Goal: Information Seeking & Learning: Learn about a topic

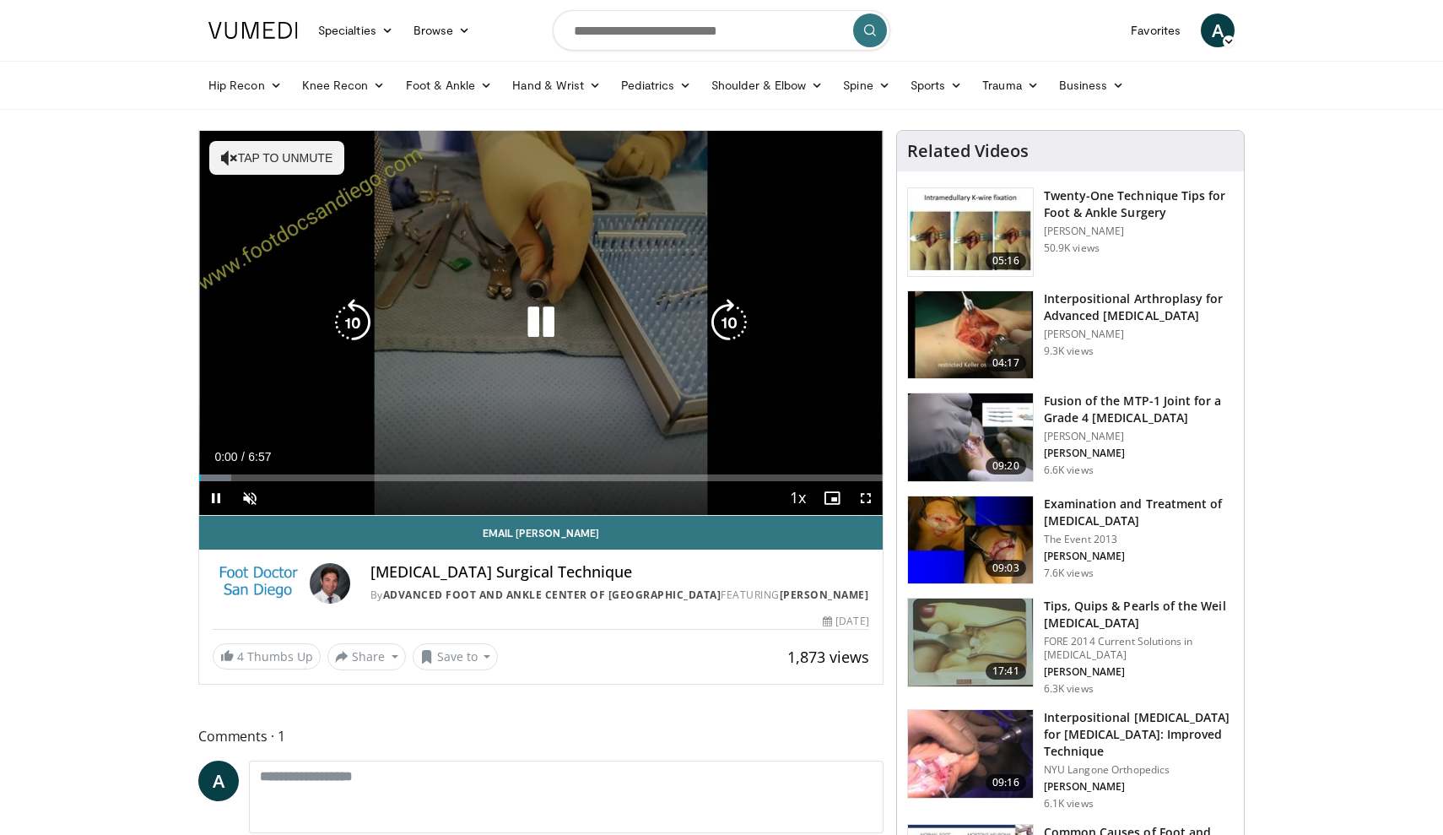
click at [287, 157] on button "Tap to unmute" at bounding box center [276, 158] width 135 height 34
click at [546, 326] on icon "Video Player" at bounding box center [540, 322] width 47 height 47
click at [538, 317] on icon "Video Player" at bounding box center [540, 322] width 47 height 47
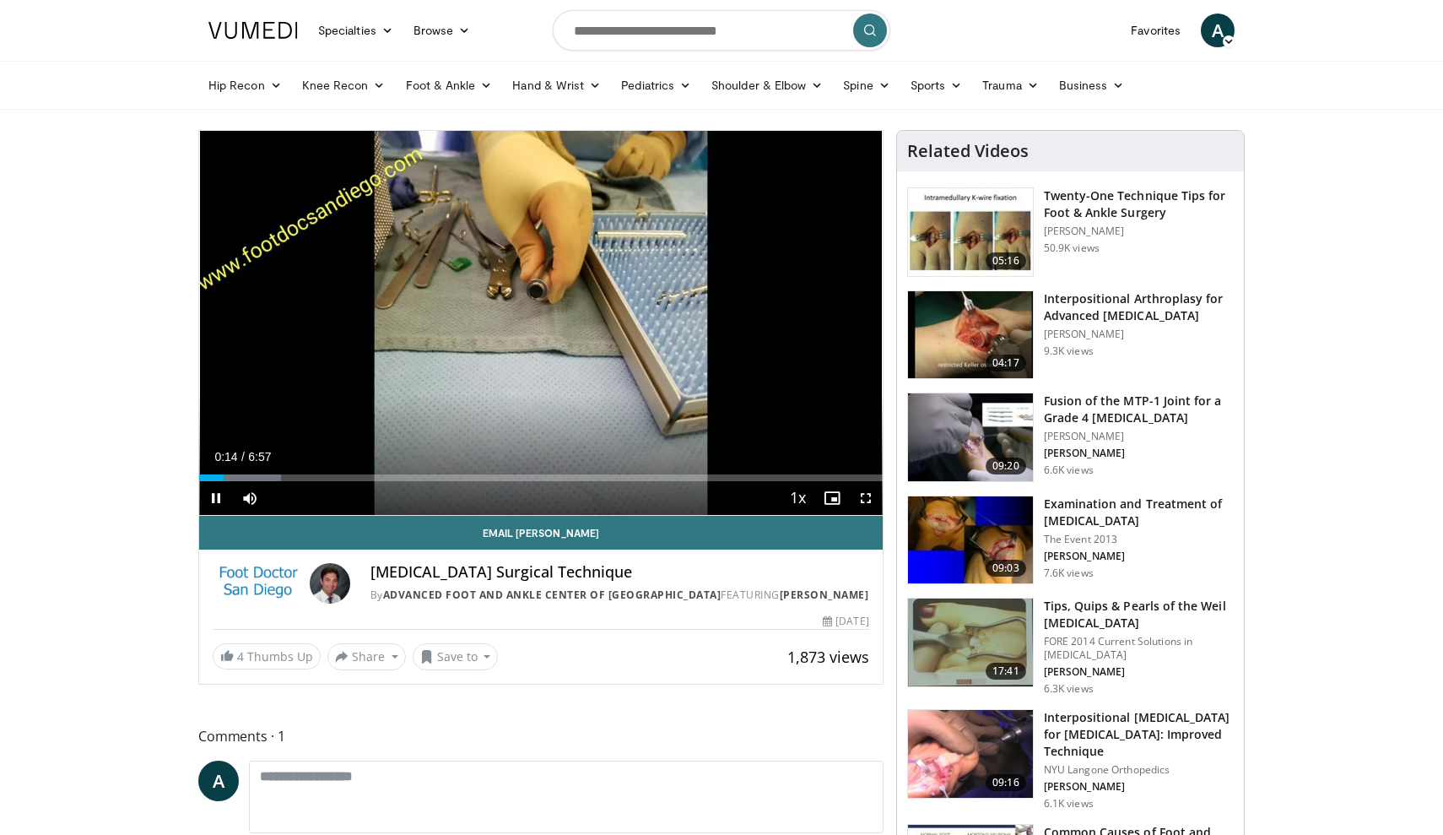
click at [867, 501] on span "Video Player" at bounding box center [866, 498] width 34 height 34
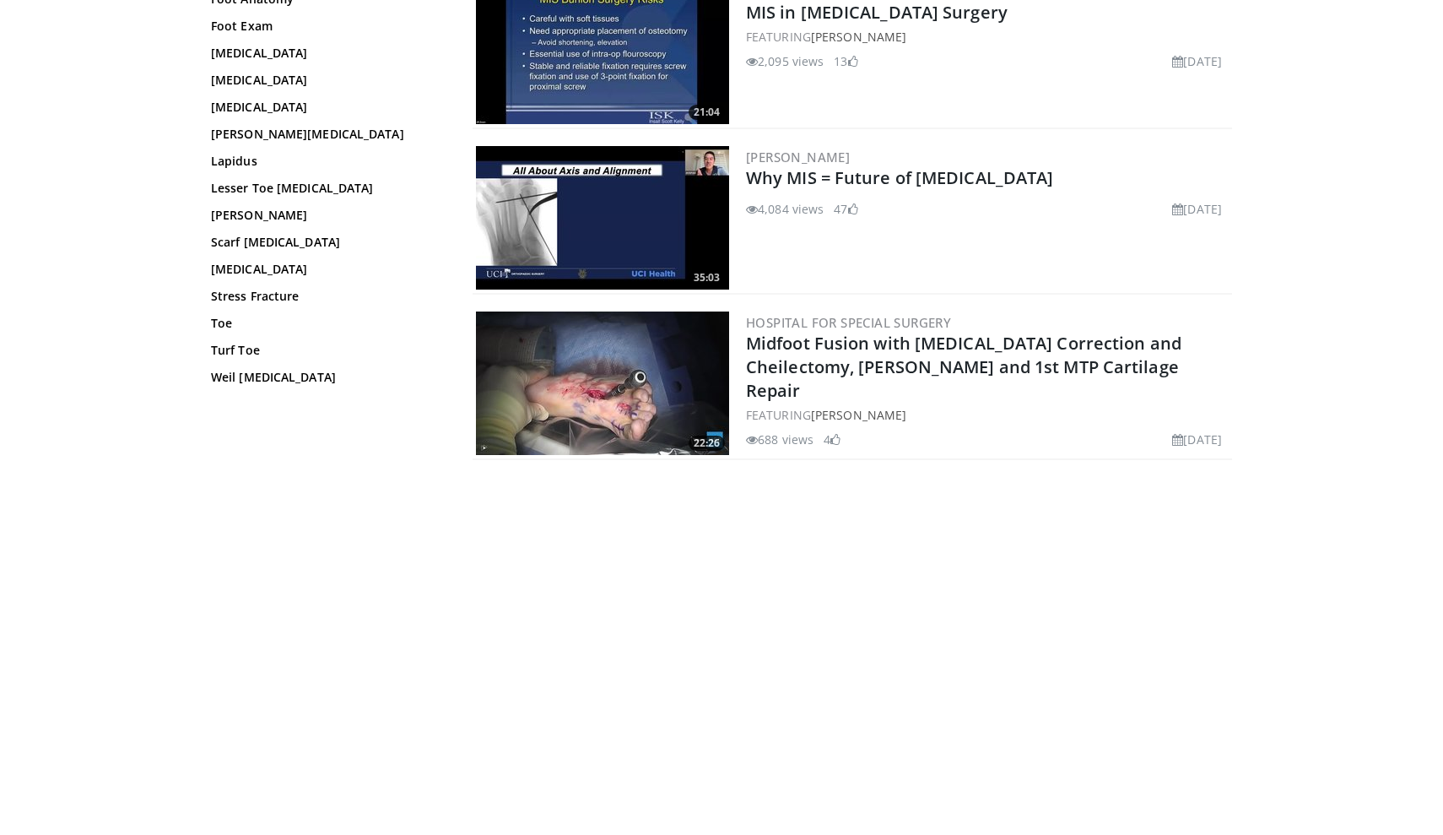
scroll to position [543, 0]
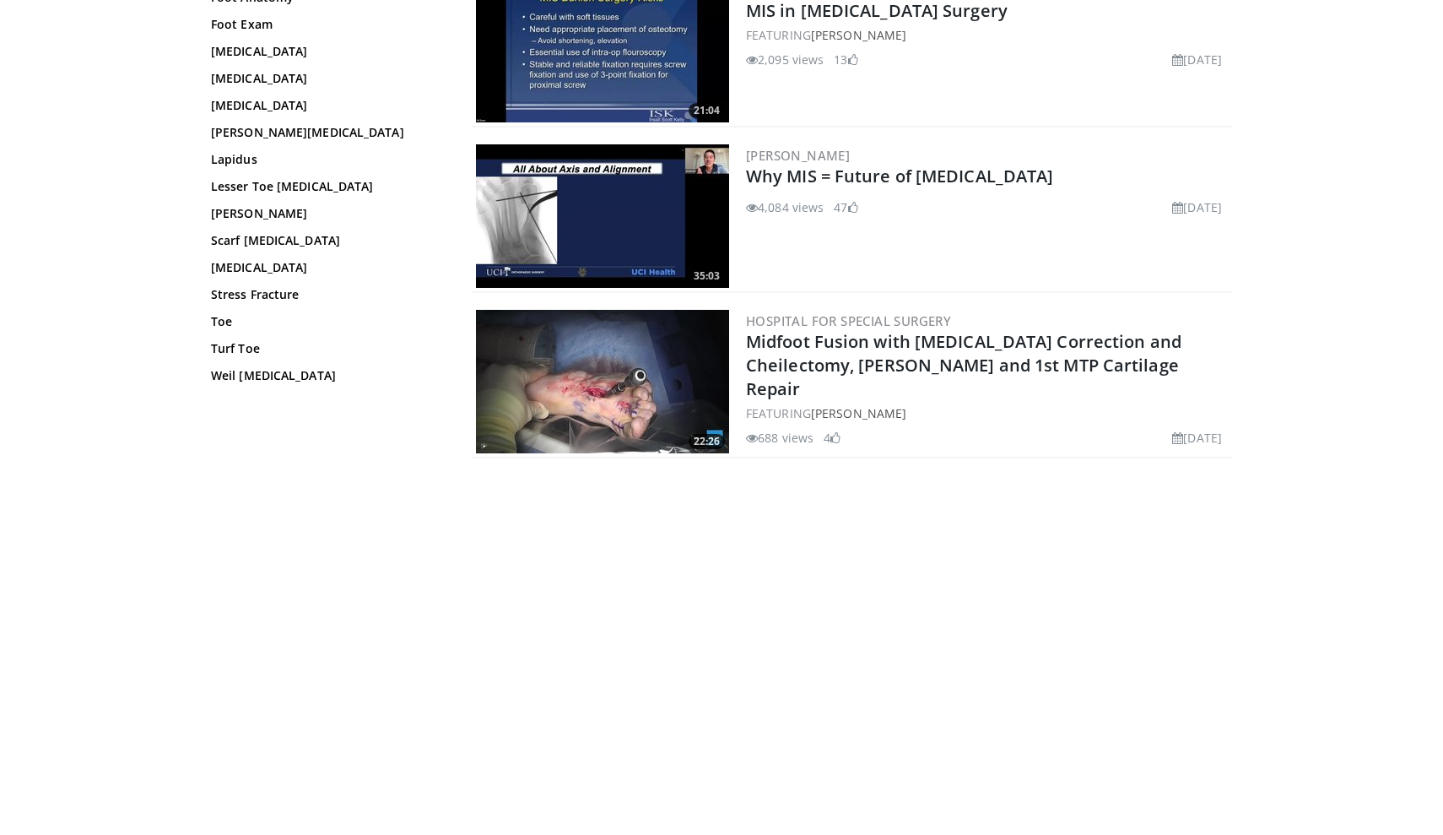
click at [624, 395] on img at bounding box center [602, 381] width 253 height 143
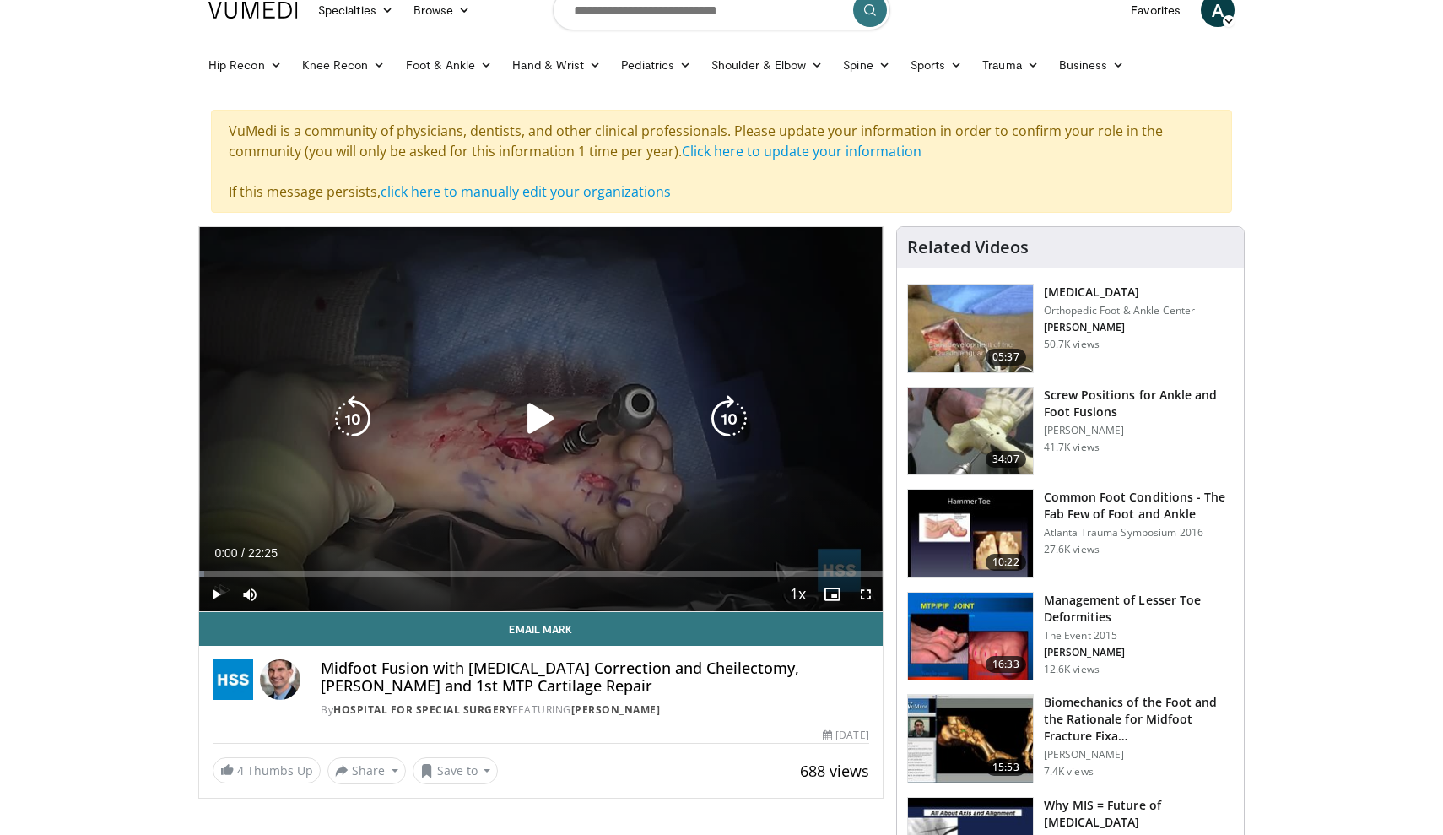
scroll to position [24, 0]
